Goal: Task Accomplishment & Management: Manage account settings

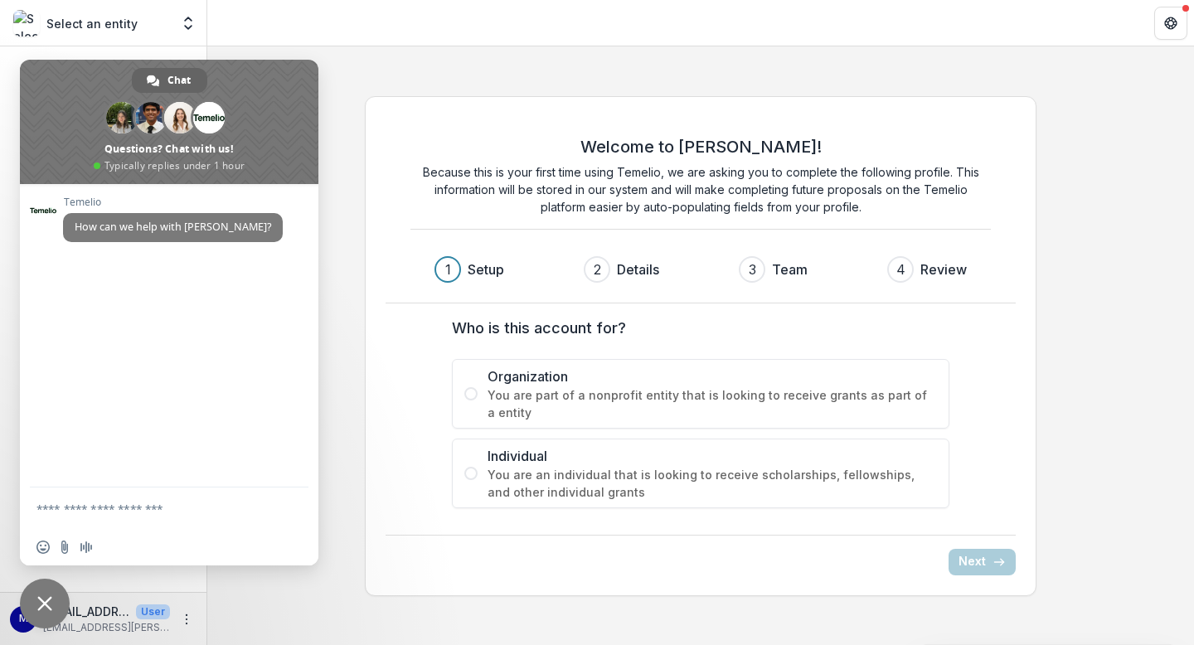
click at [823, 70] on div "Welcome to [PERSON_NAME]! Because this is your first time using Temelio, we are…" at bounding box center [700, 345] width 987 height 599
click at [53, 590] on span "Close chat" at bounding box center [45, 604] width 50 height 50
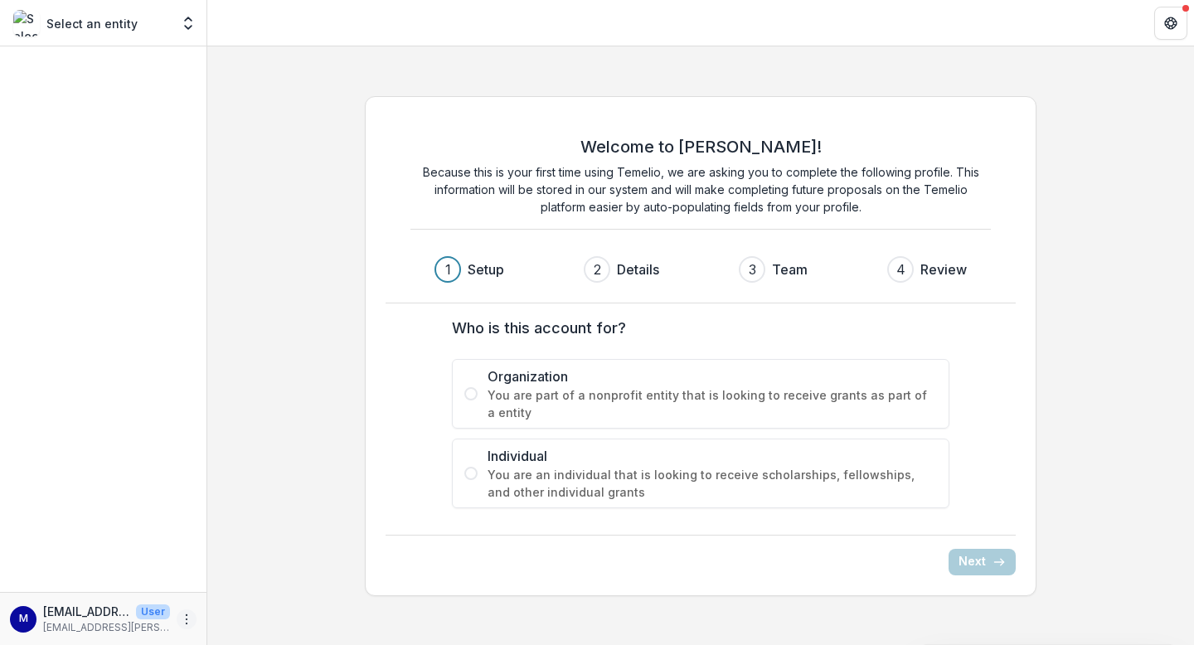
click at [187, 620] on icon "More" at bounding box center [186, 619] width 13 height 13
click at [238, 609] on button "Logout" at bounding box center [295, 611] width 177 height 27
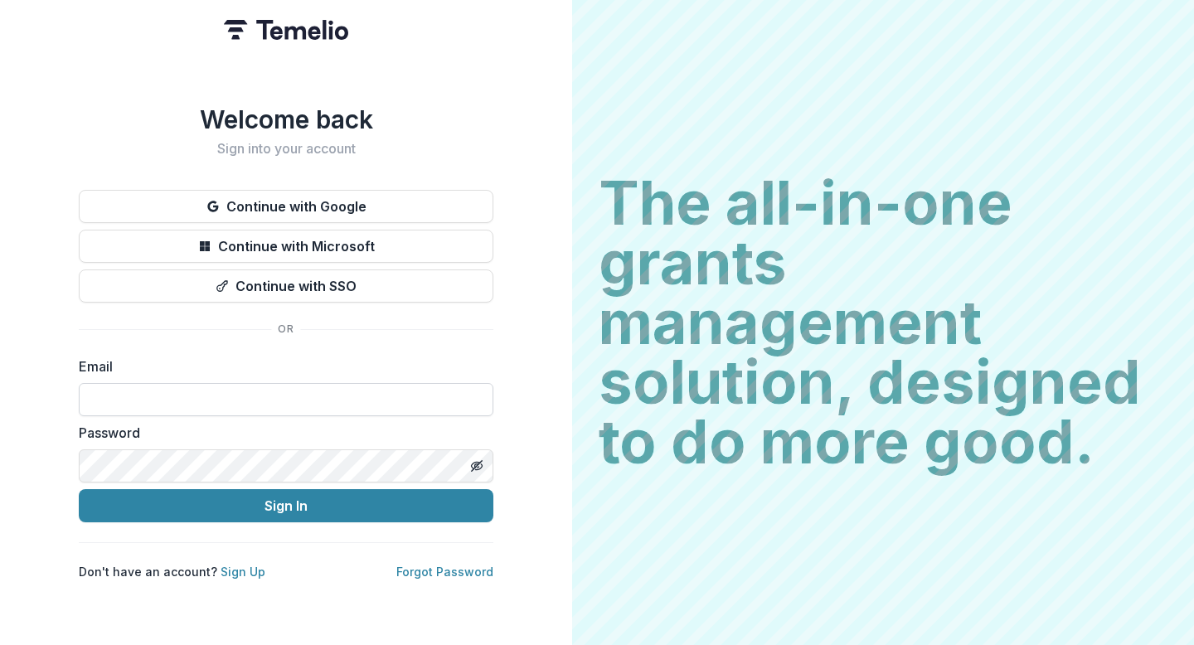
click at [199, 400] on input at bounding box center [286, 399] width 415 height 33
type input "**********"
